Goal: Transaction & Acquisition: Purchase product/service

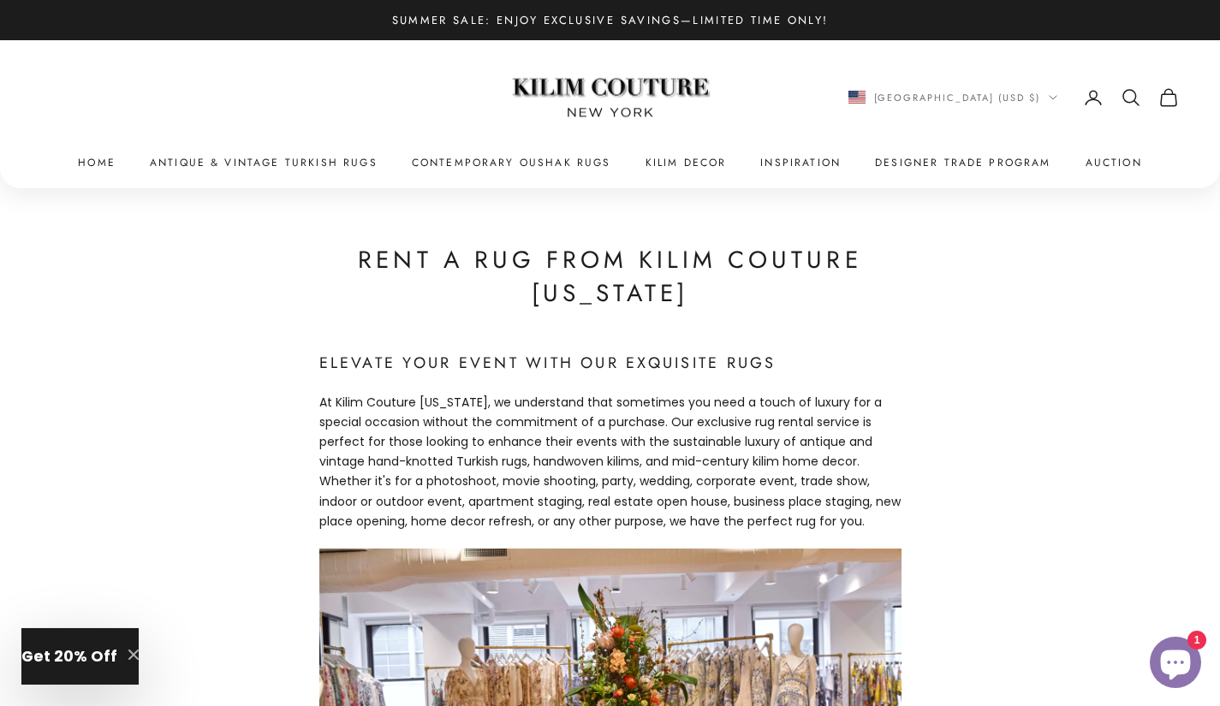
click at [548, 153] on x-header "Kilim Couture New York Navigation menu Home Antique & Vintage Turkish Rugs Cont…" at bounding box center [610, 113] width 1220 height 147
drag, startPoint x: 548, startPoint y: 153, endPoint x: 513, endPoint y: 164, distance: 36.6
click at [513, 164] on x-header "Kilim Couture New York Navigation menu Home Antique & Vintage Turkish Rugs Cont…" at bounding box center [610, 113] width 1220 height 147
click at [450, 160] on link "Contemporary Oushak Rugs" at bounding box center [512, 162] width 200 height 17
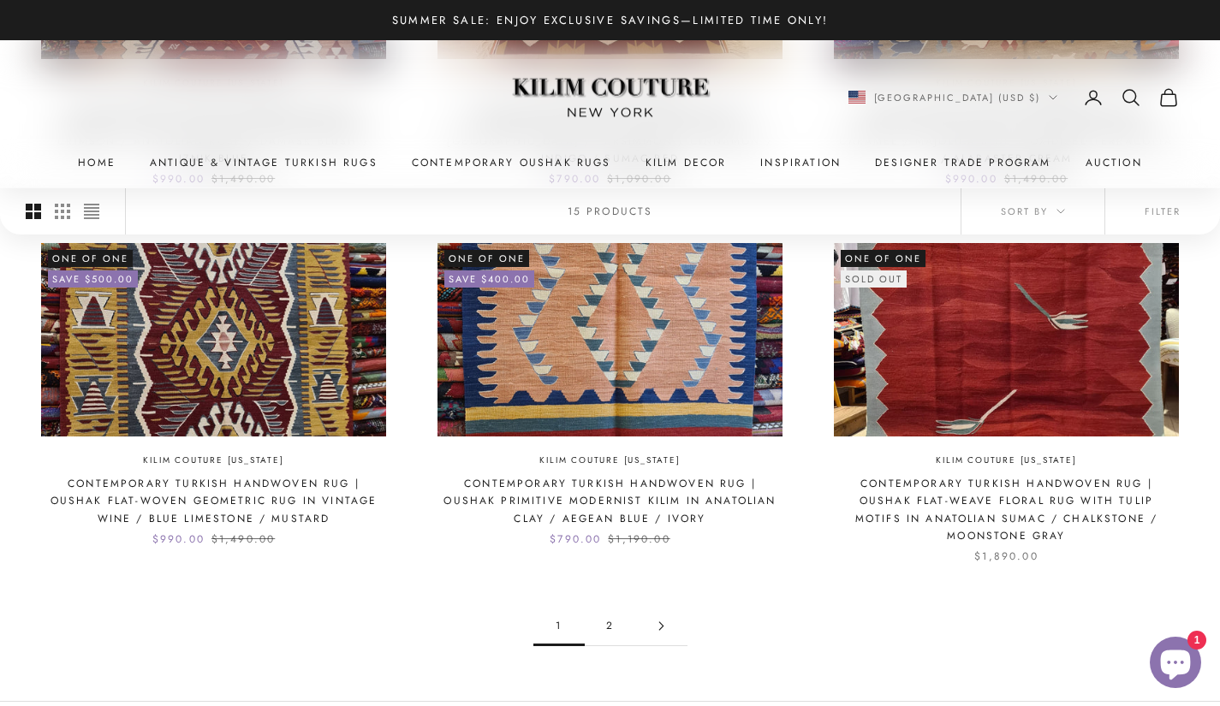
scroll to position [1469, 0]
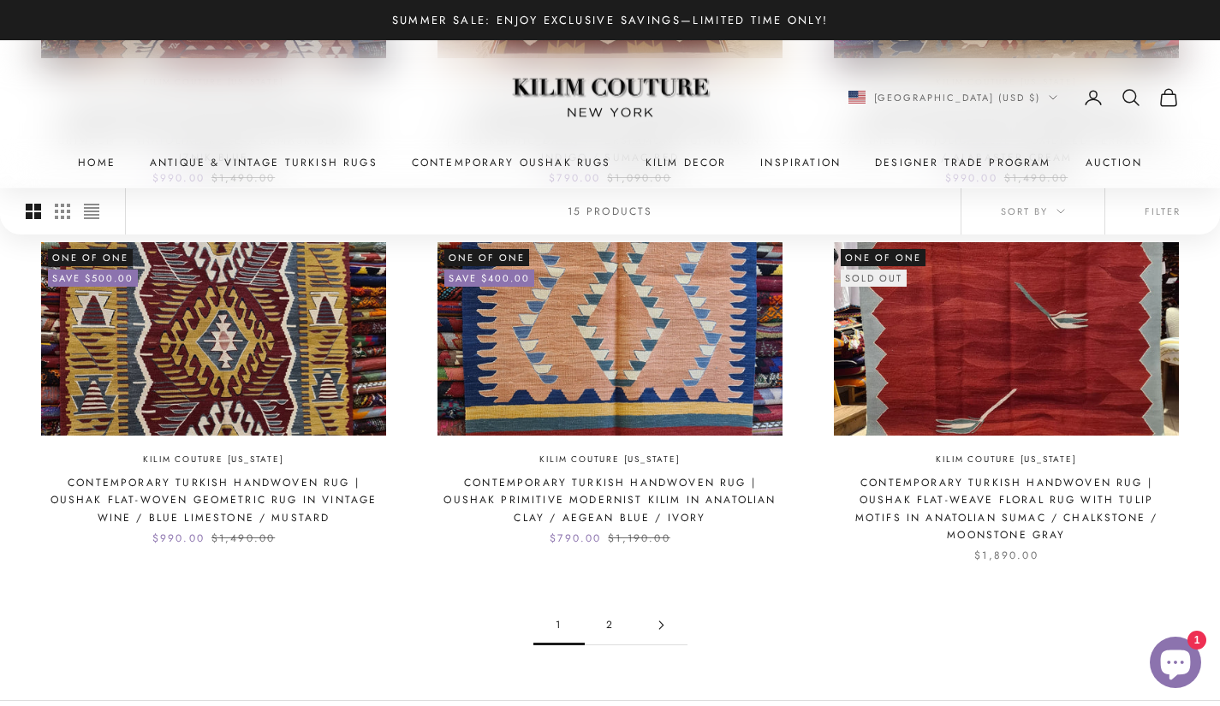
click at [612, 606] on link "2" at bounding box center [610, 625] width 51 height 39
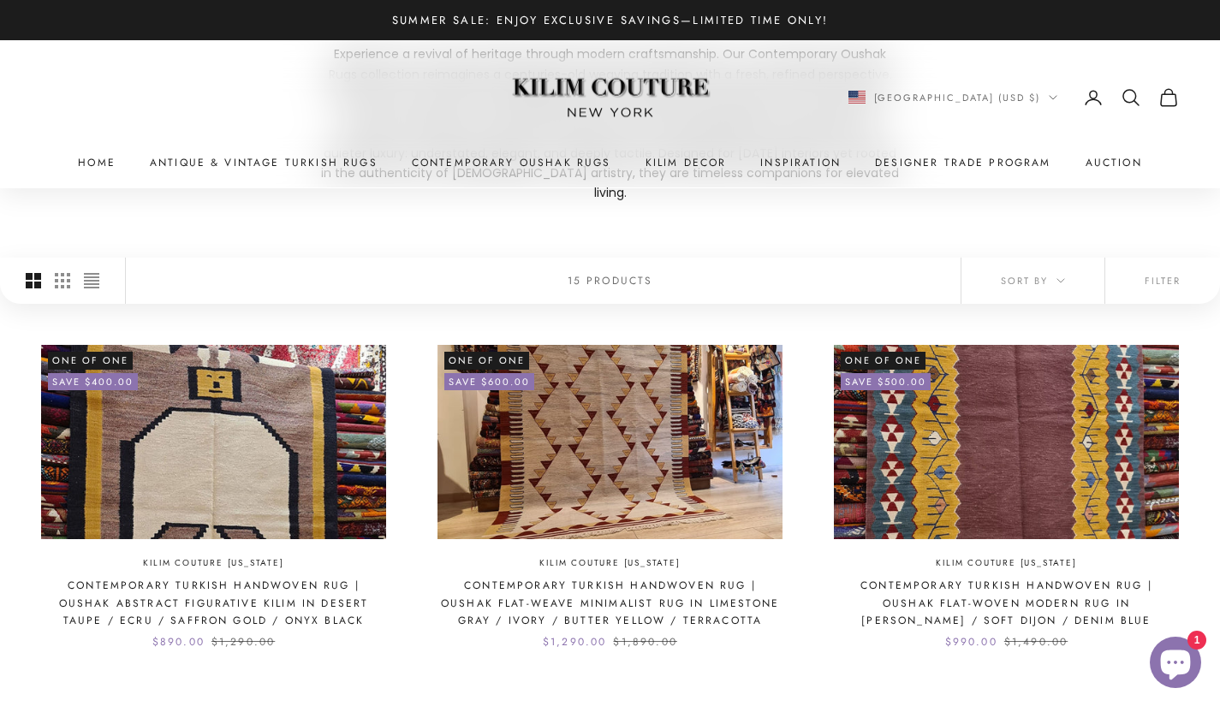
scroll to position [250, 0]
click at [610, 693] on link "1" at bounding box center [610, 712] width 51 height 39
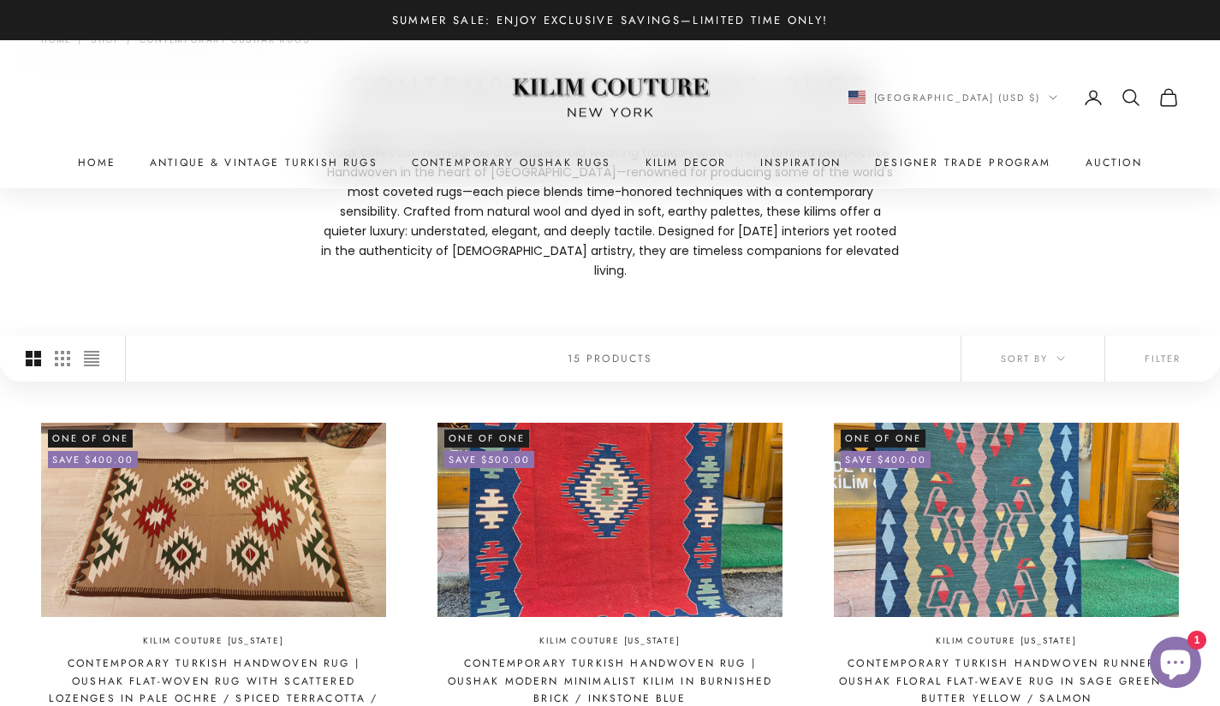
scroll to position [177, 0]
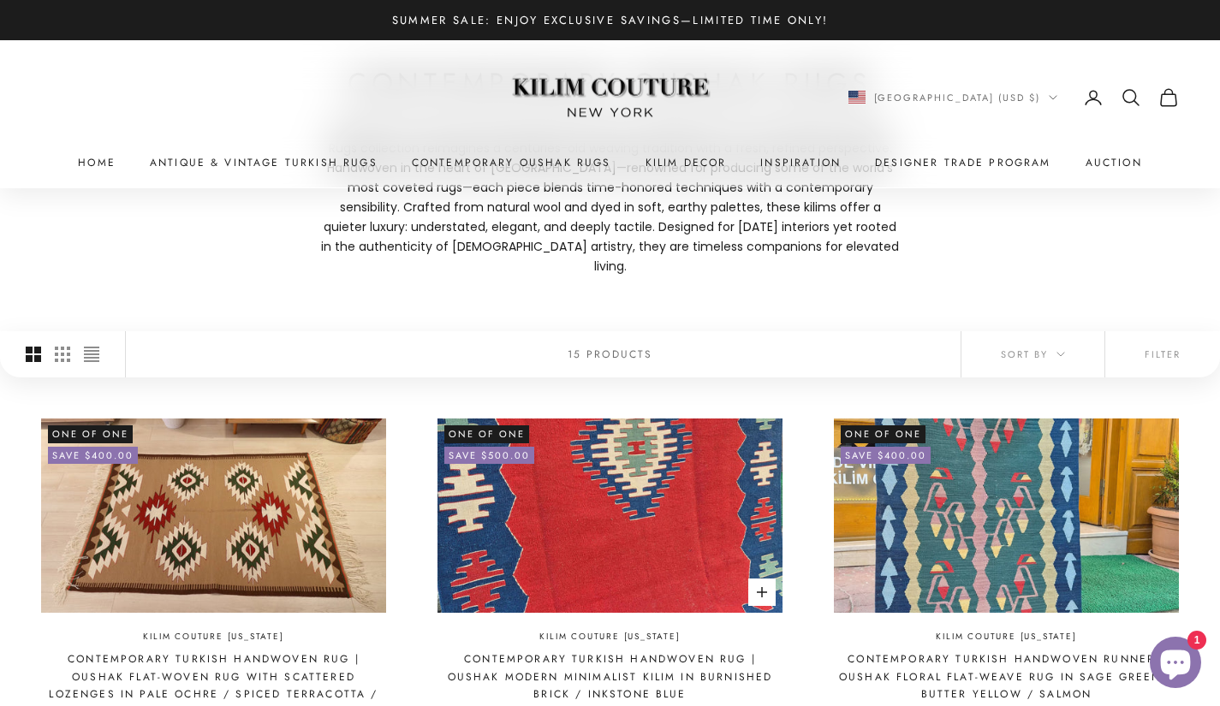
click at [670, 477] on img at bounding box center [610, 516] width 345 height 194
